Goal: Transaction & Acquisition: Book appointment/travel/reservation

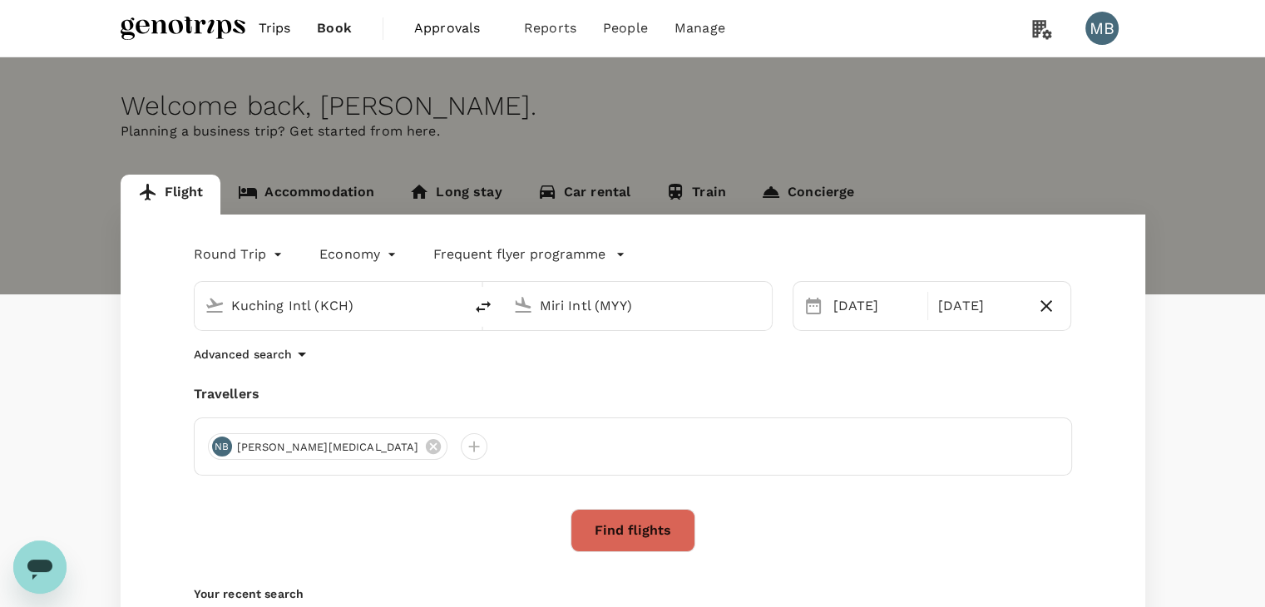
click at [330, 24] on span "Book" at bounding box center [334, 28] width 35 height 20
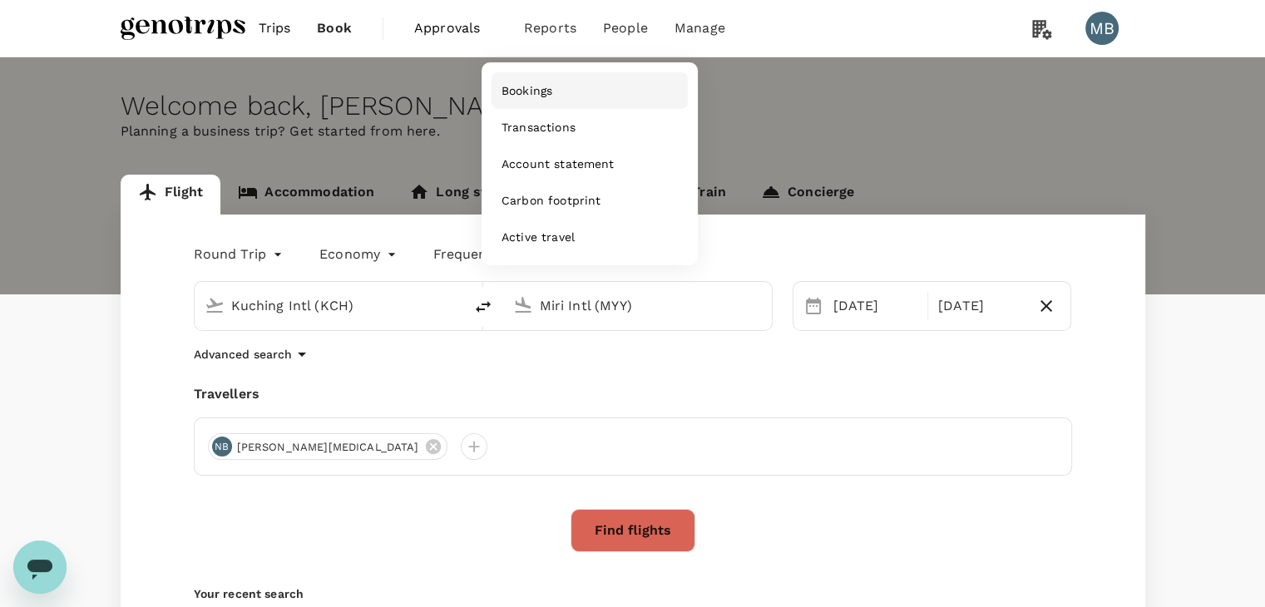
click at [525, 88] on span "Bookings" at bounding box center [526, 90] width 51 height 17
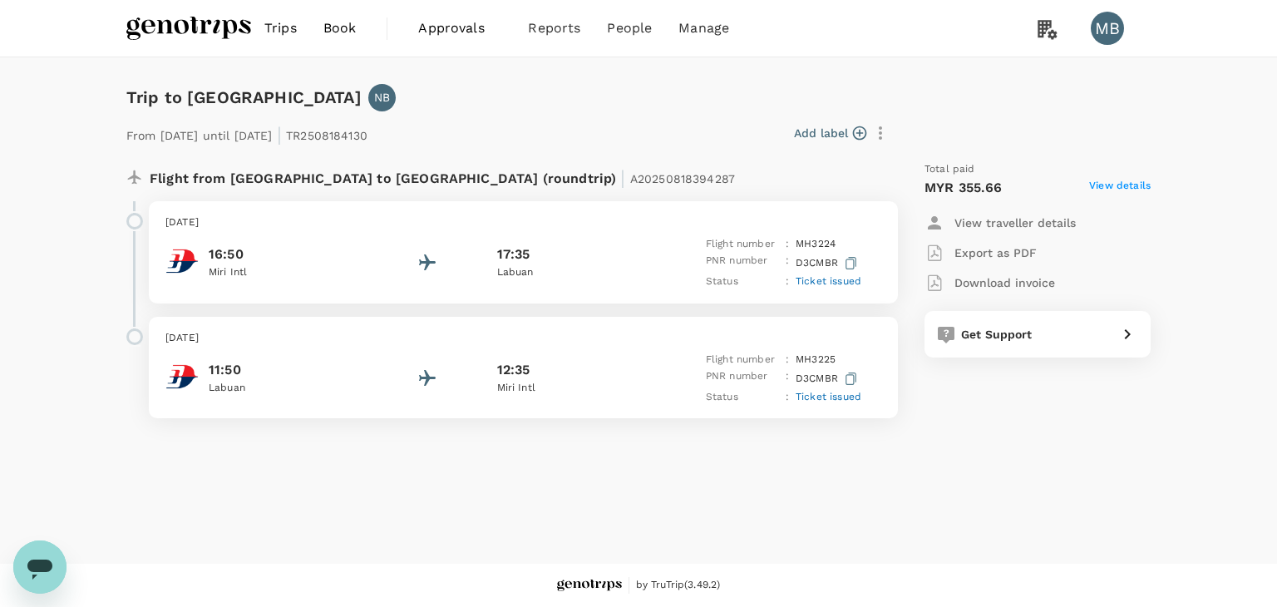
click at [998, 257] on p "Export as PDF" at bounding box center [996, 252] width 82 height 17
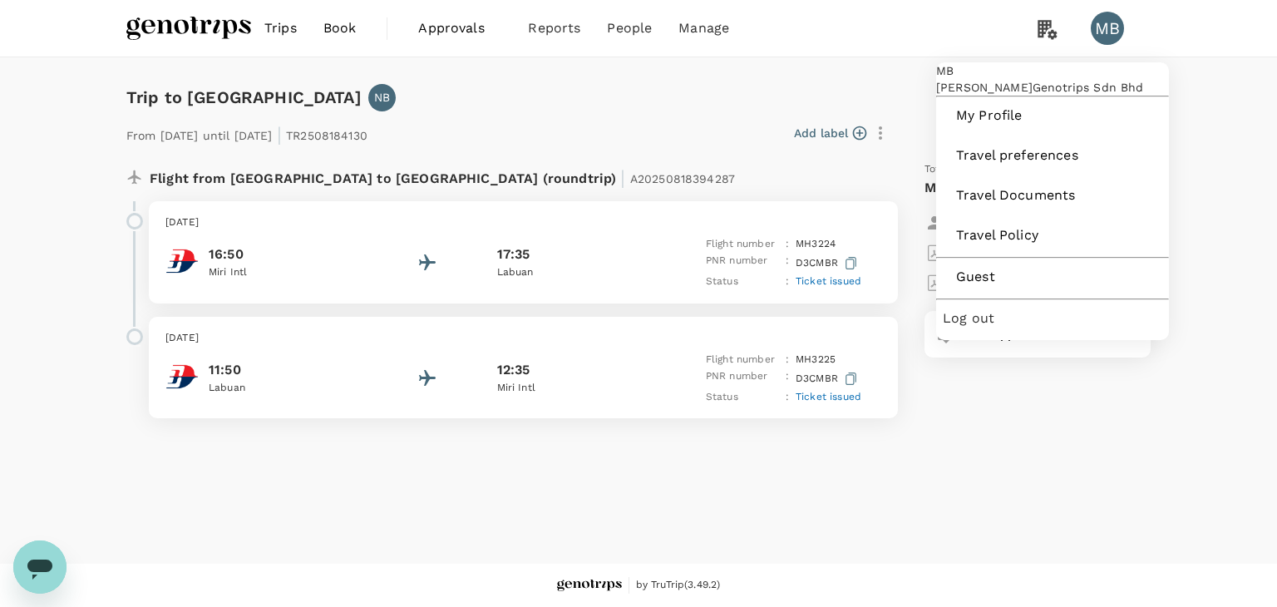
click at [1059, 328] on span "Log out" at bounding box center [1053, 318] width 220 height 20
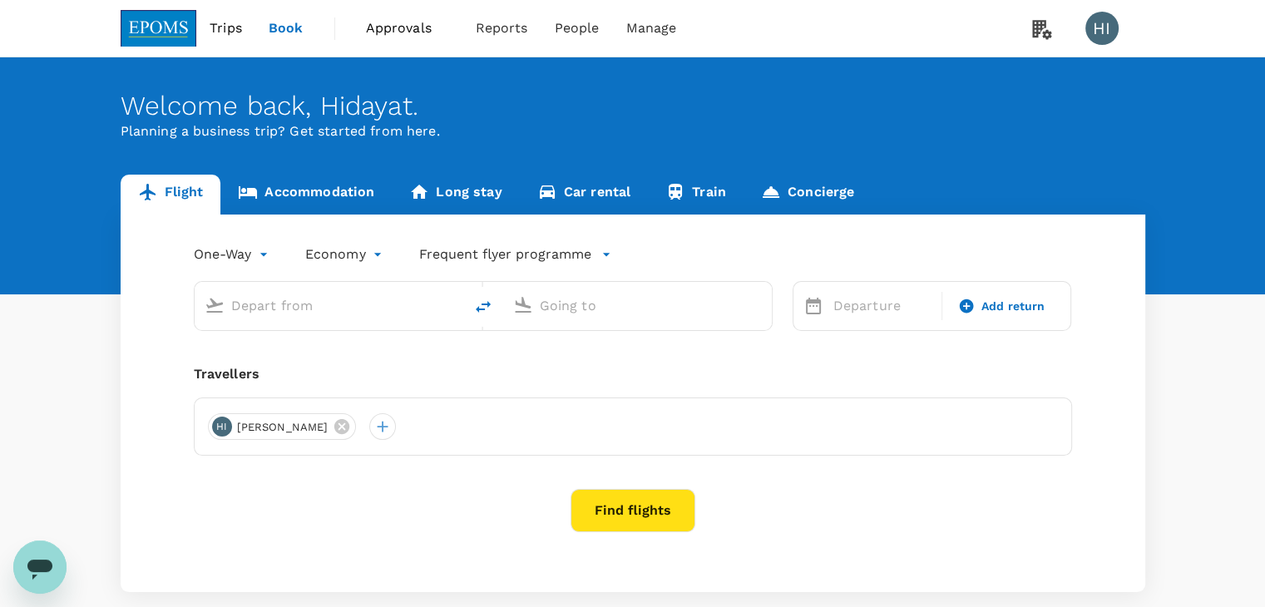
type input "Kuala Lumpur Intl (KUL)"
type input "Kota Kinabalu Intl (BKI)"
type input "Kuala Lumpur Intl (KUL)"
type input "Kota Kinabalu Intl (BKI)"
